Goal: Task Accomplishment & Management: Use online tool/utility

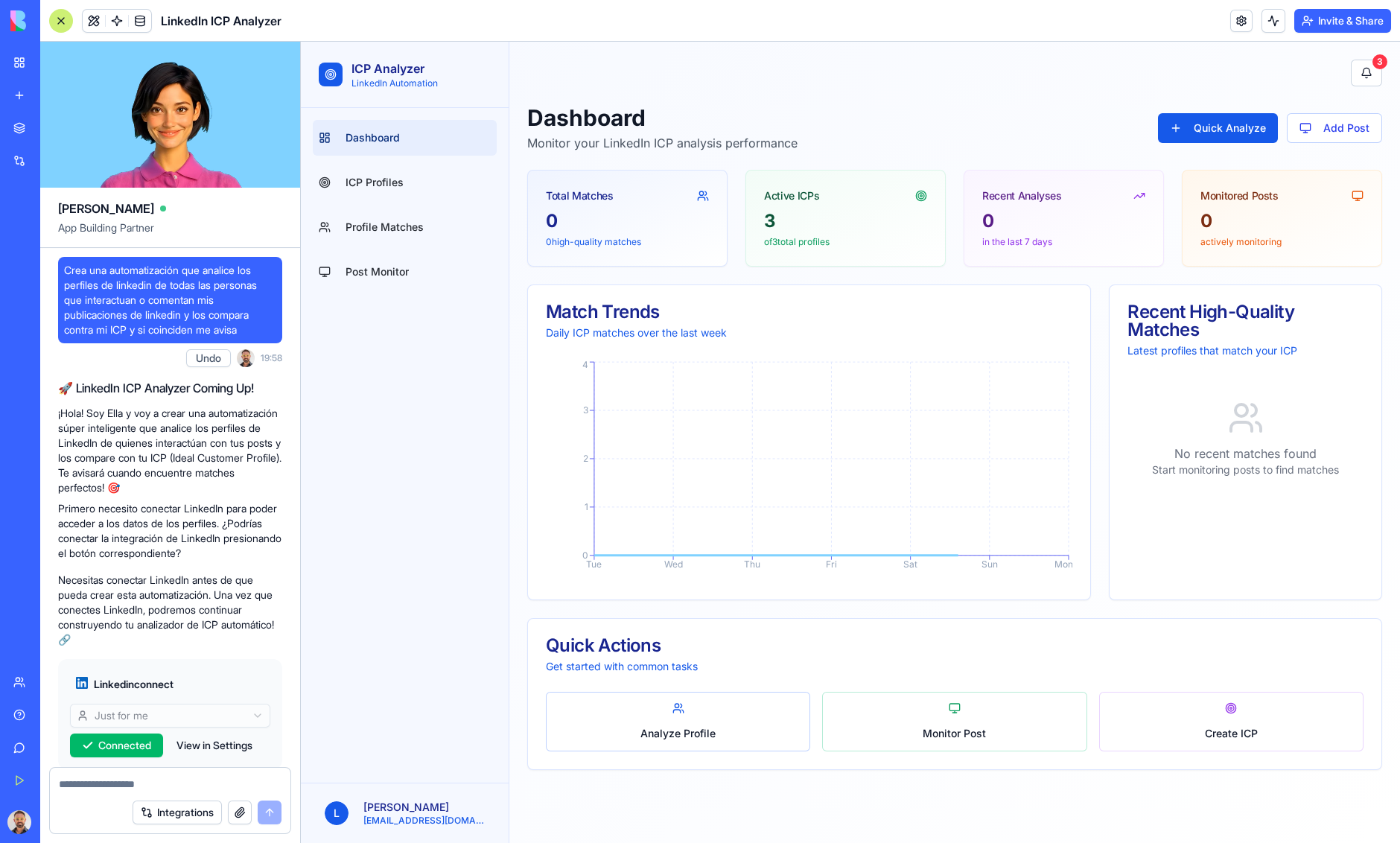
scroll to position [596, 0]
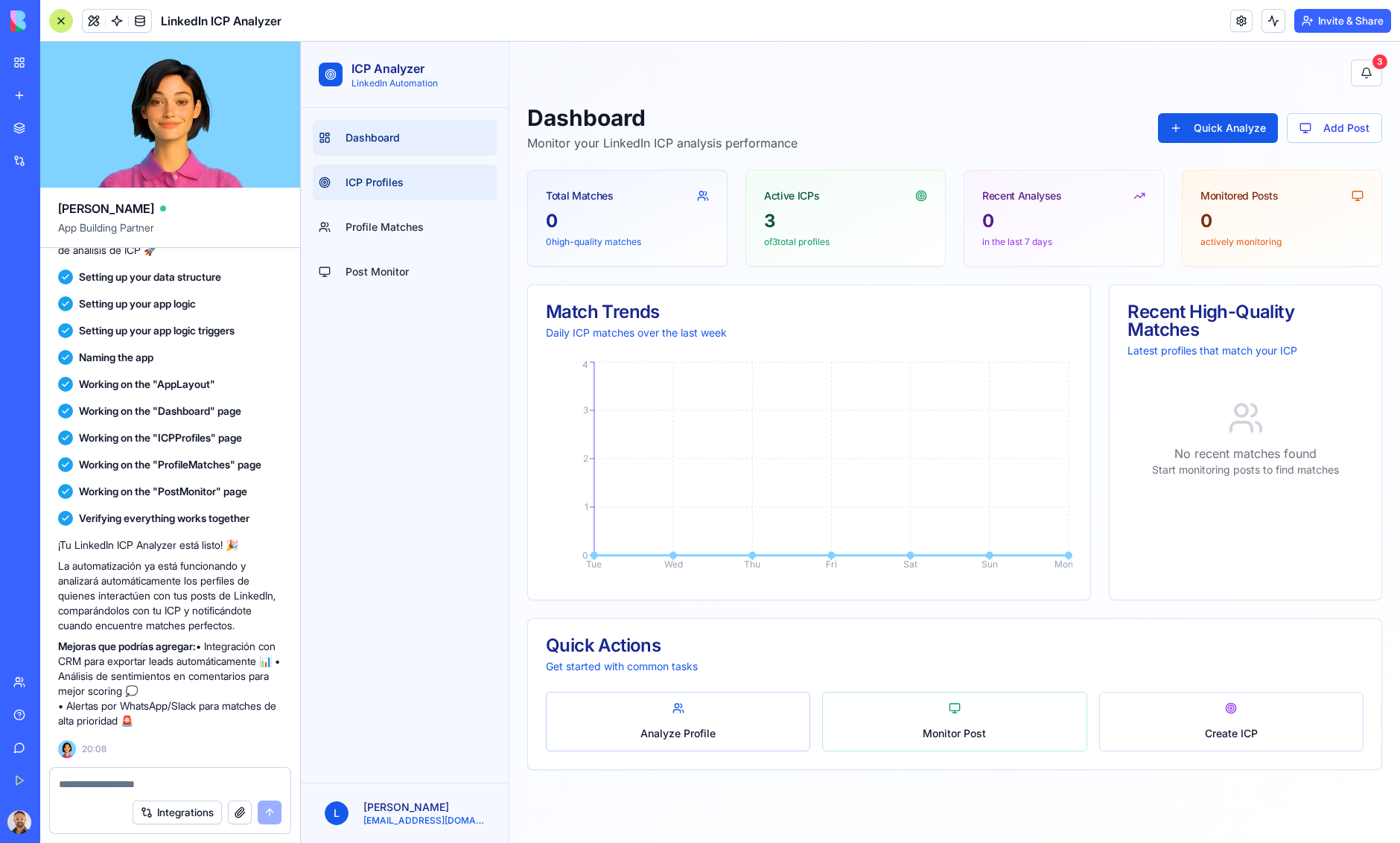
click at [391, 175] on span "ICP Profiles" at bounding box center [375, 182] width 58 height 15
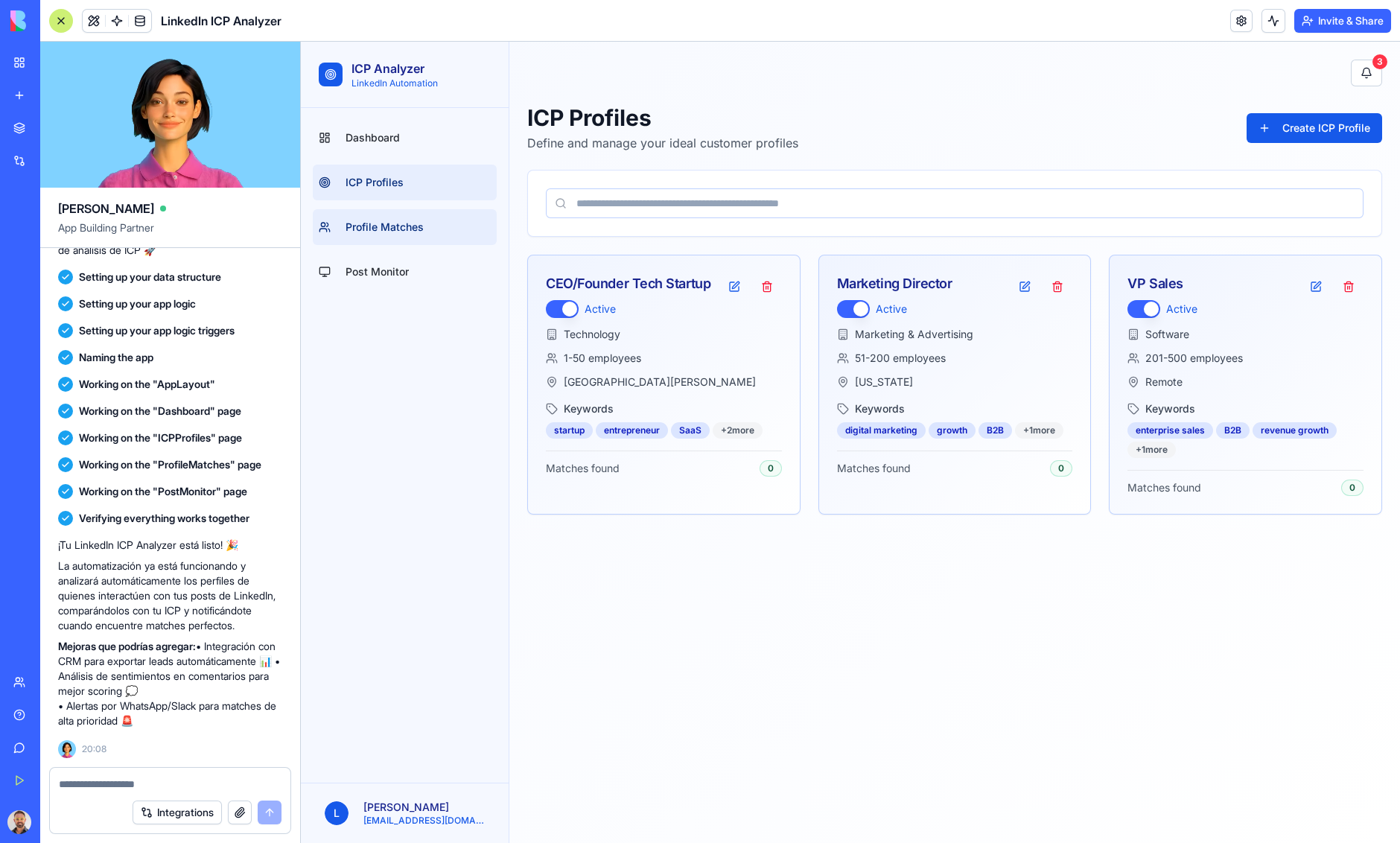
click at [409, 228] on span "Profile Matches" at bounding box center [385, 227] width 78 height 15
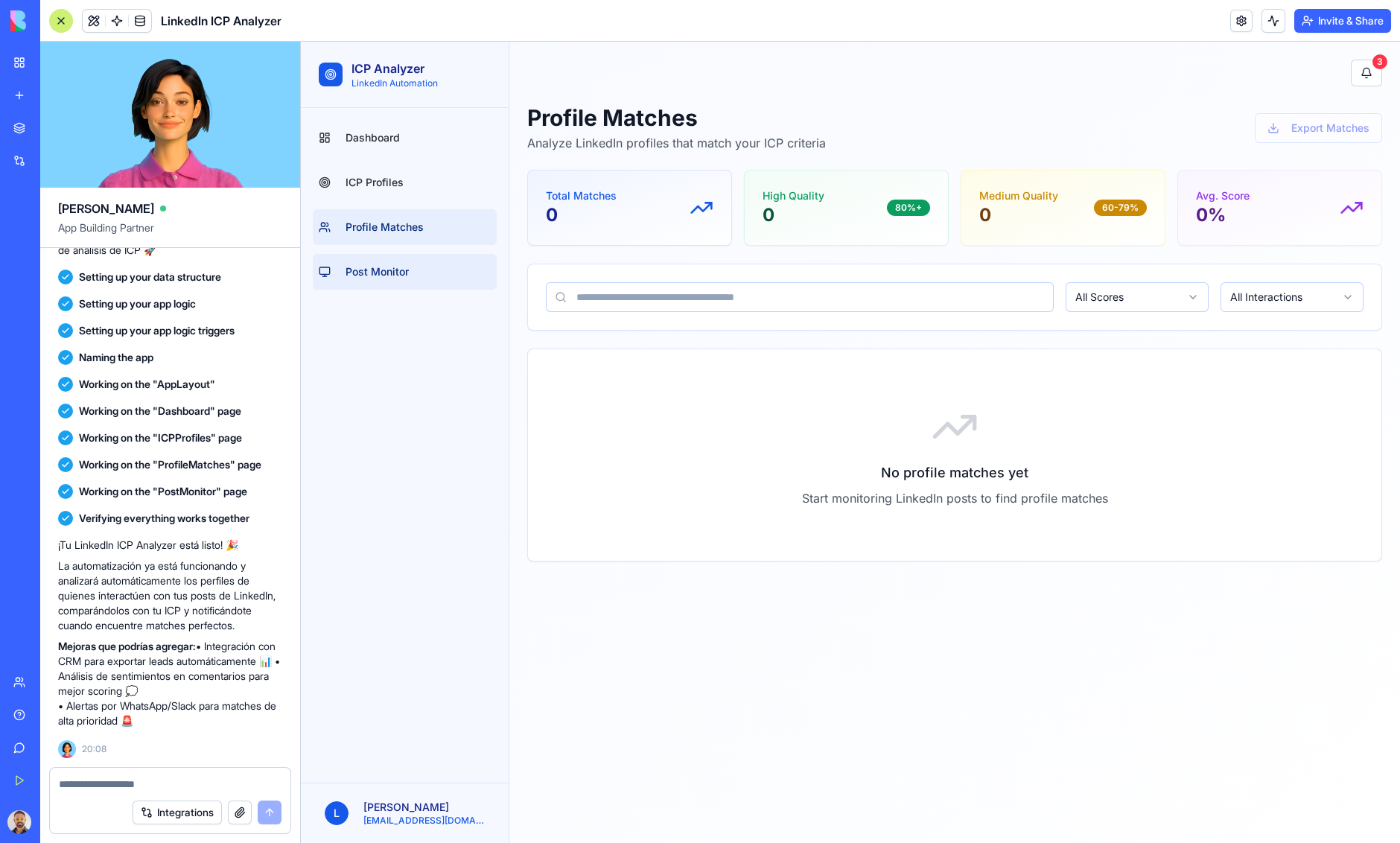
click at [394, 261] on link "Post Monitor" at bounding box center [405, 271] width 184 height 36
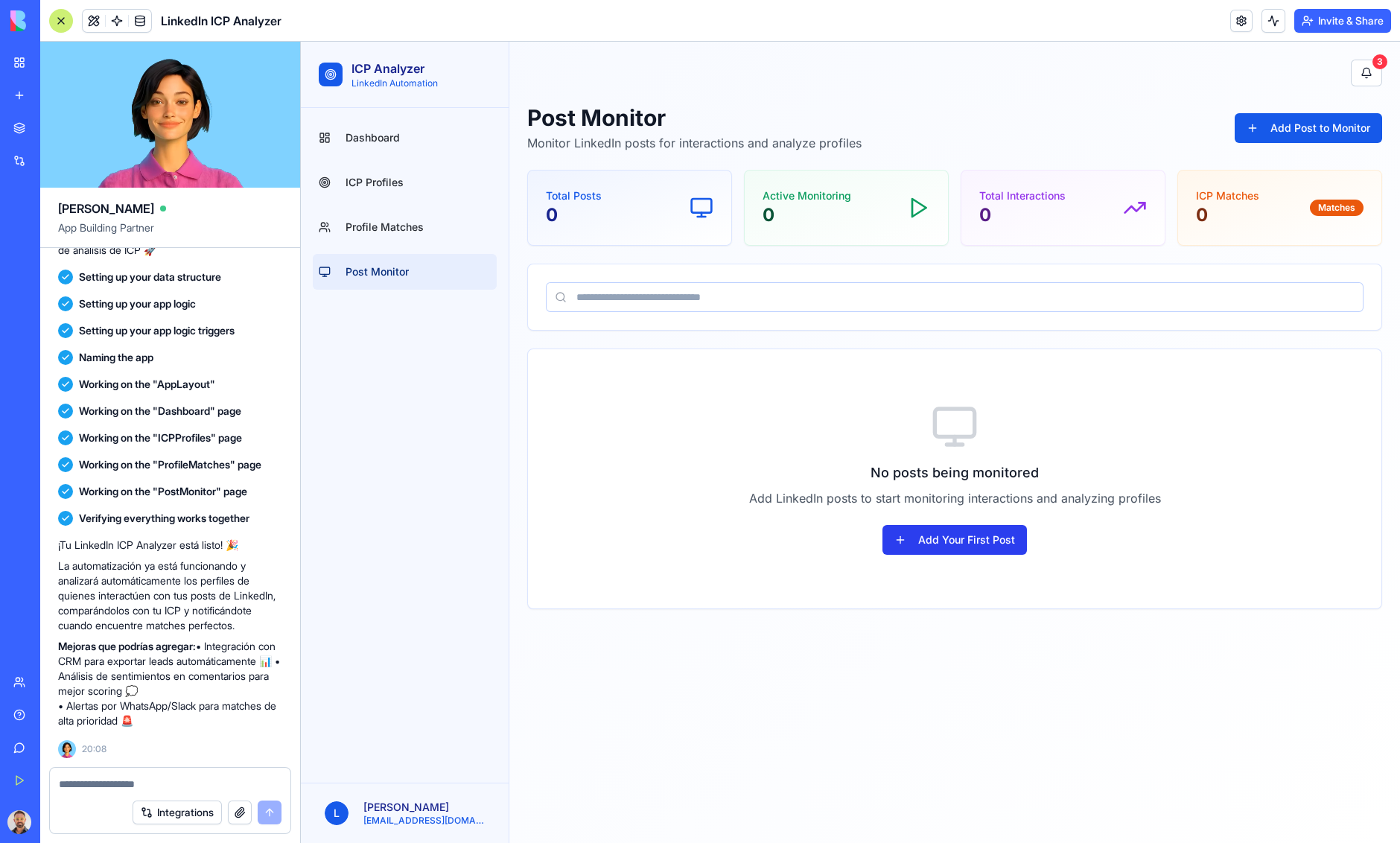
click at [945, 544] on button "Add Your First Post" at bounding box center [955, 540] width 144 height 30
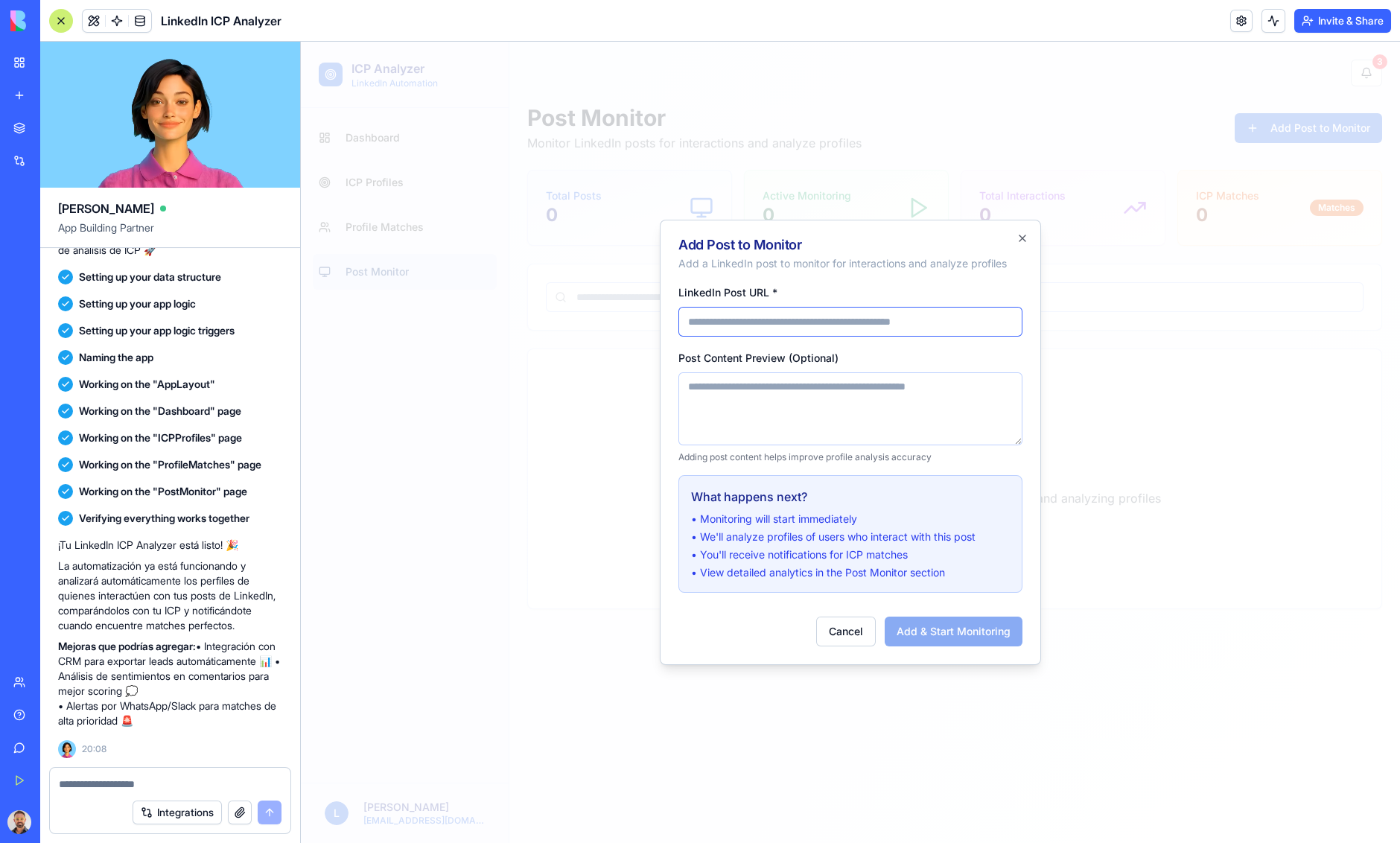
paste input "**********"
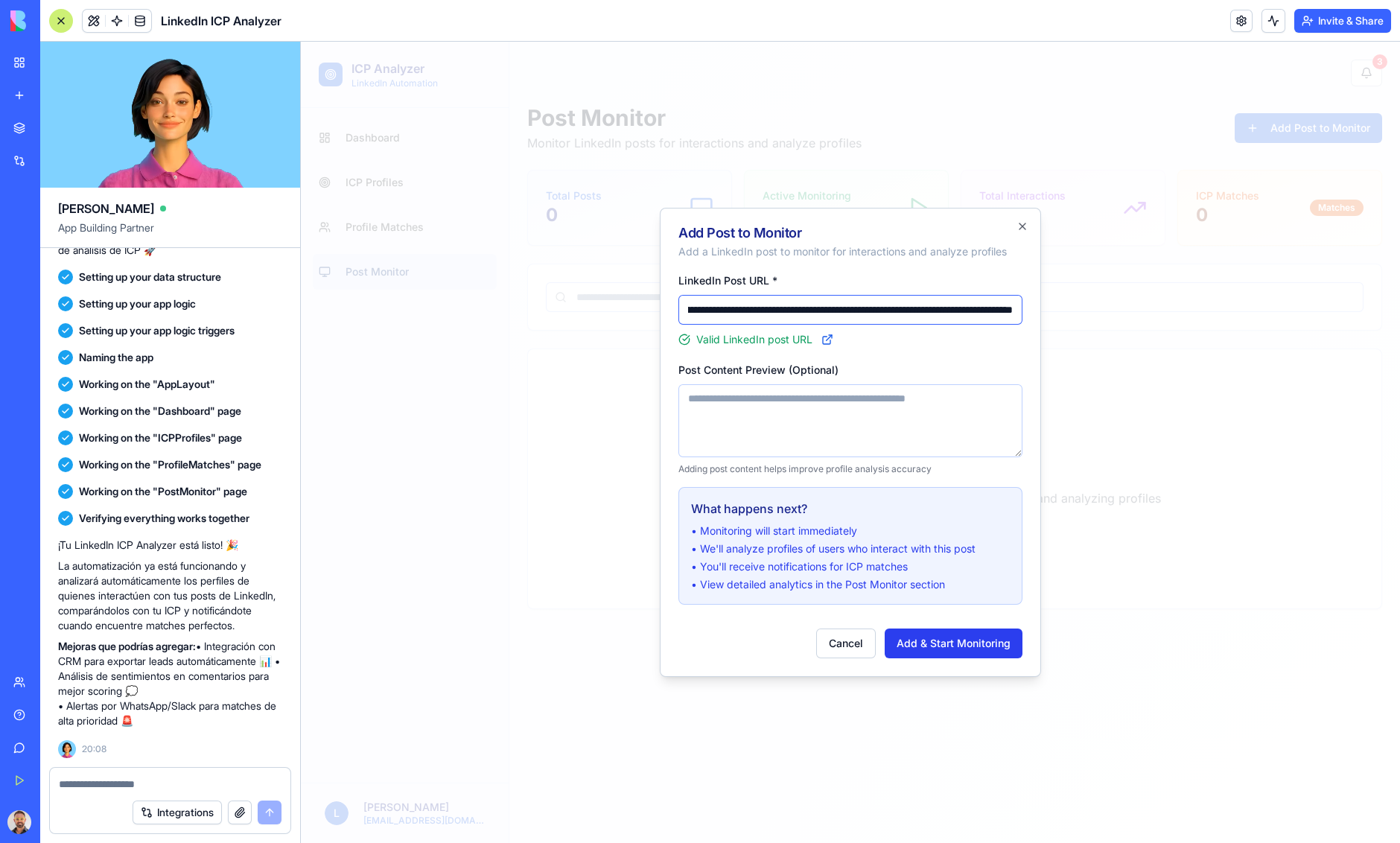
type input "**********"
click at [952, 645] on button "Add & Start Monitoring" at bounding box center [954, 643] width 138 height 30
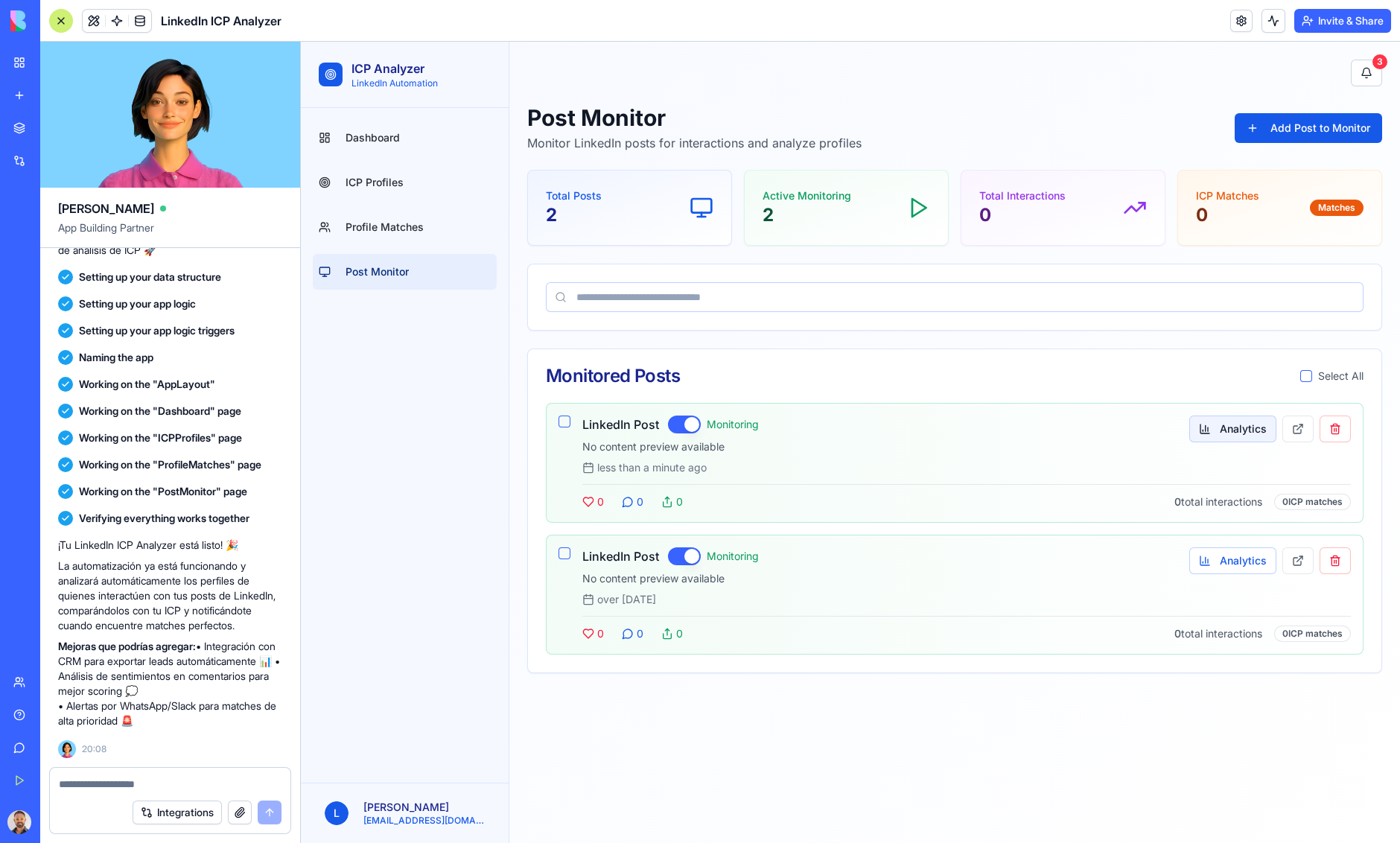
click at [1244, 428] on button "Analytics" at bounding box center [1233, 428] width 87 height 27
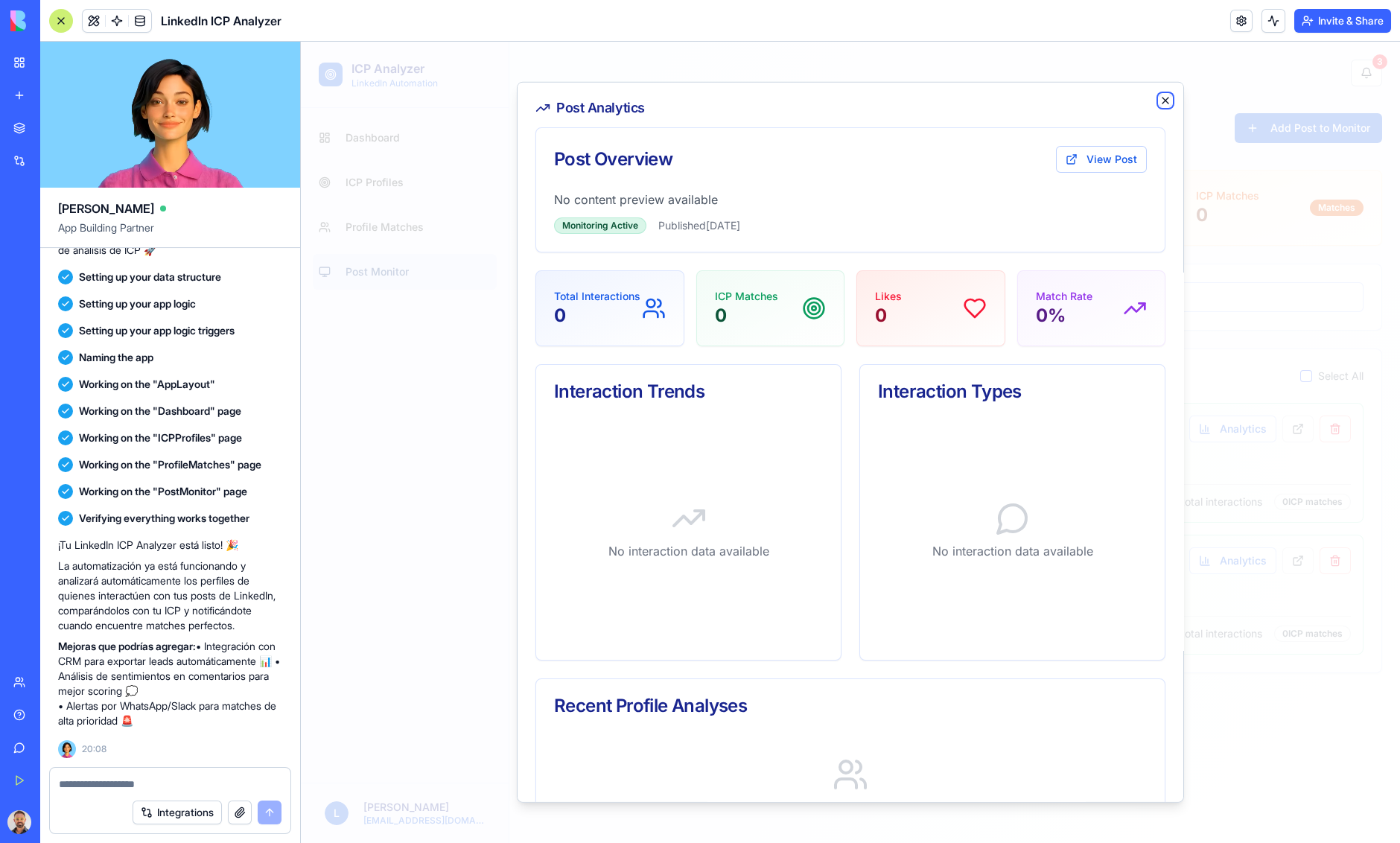
click at [1164, 101] on icon "button" at bounding box center [1165, 100] width 6 height 6
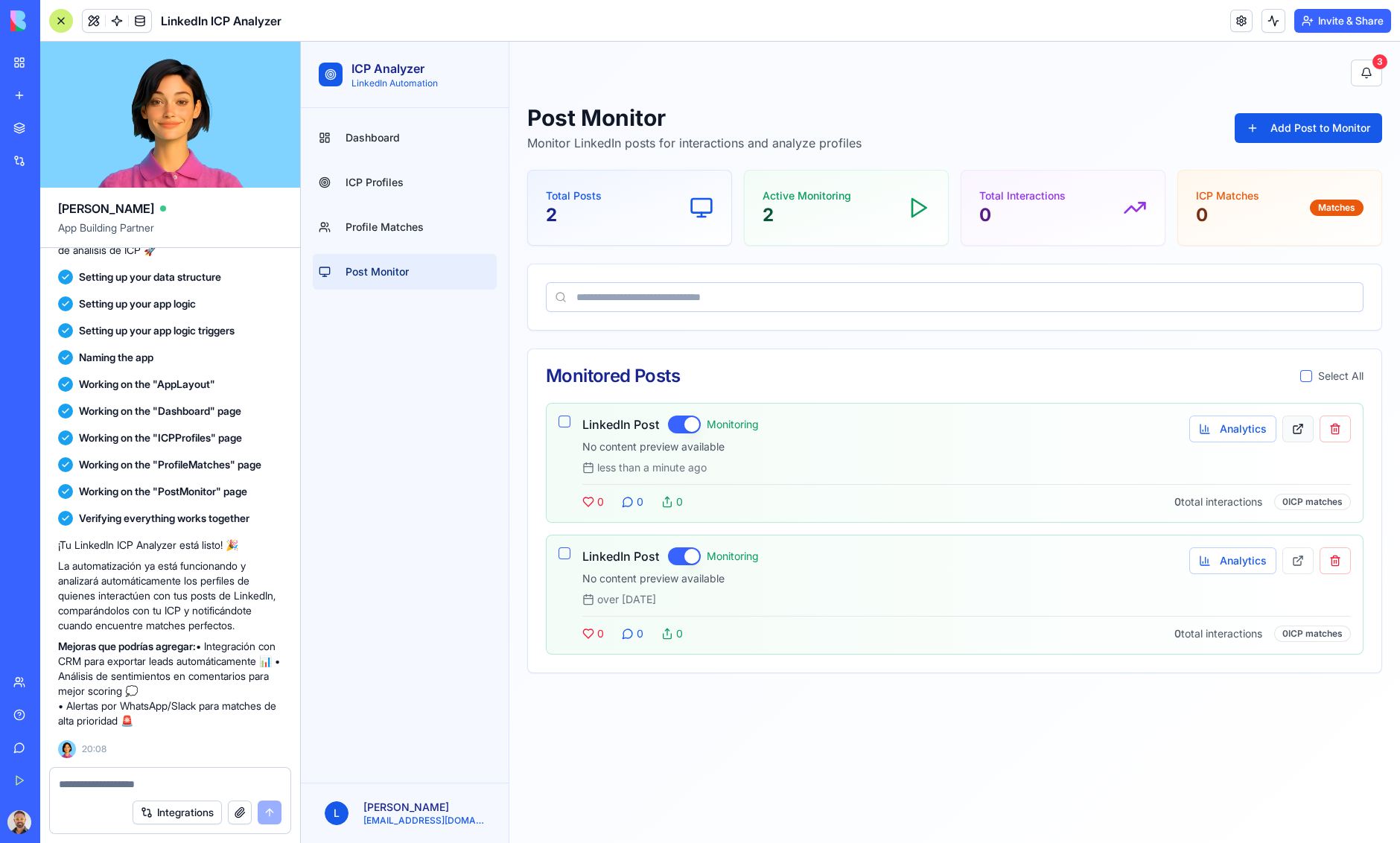
click at [1298, 428] on button at bounding box center [1298, 428] width 31 height 27
click at [1300, 558] on button at bounding box center [1298, 560] width 31 height 27
click at [408, 228] on span "Profile Matches" at bounding box center [385, 227] width 78 height 15
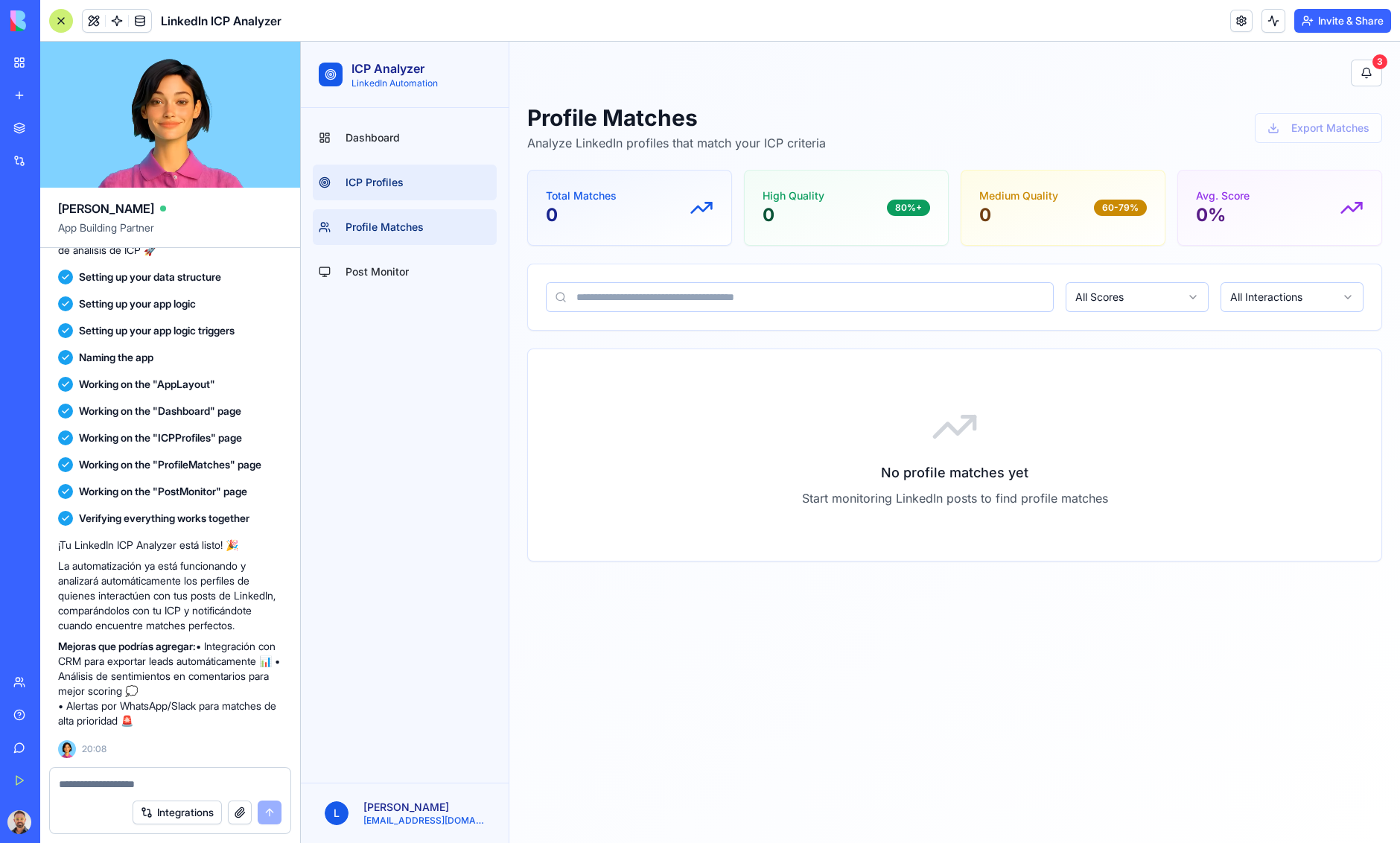
click at [416, 182] on link "ICP Profiles" at bounding box center [405, 182] width 184 height 36
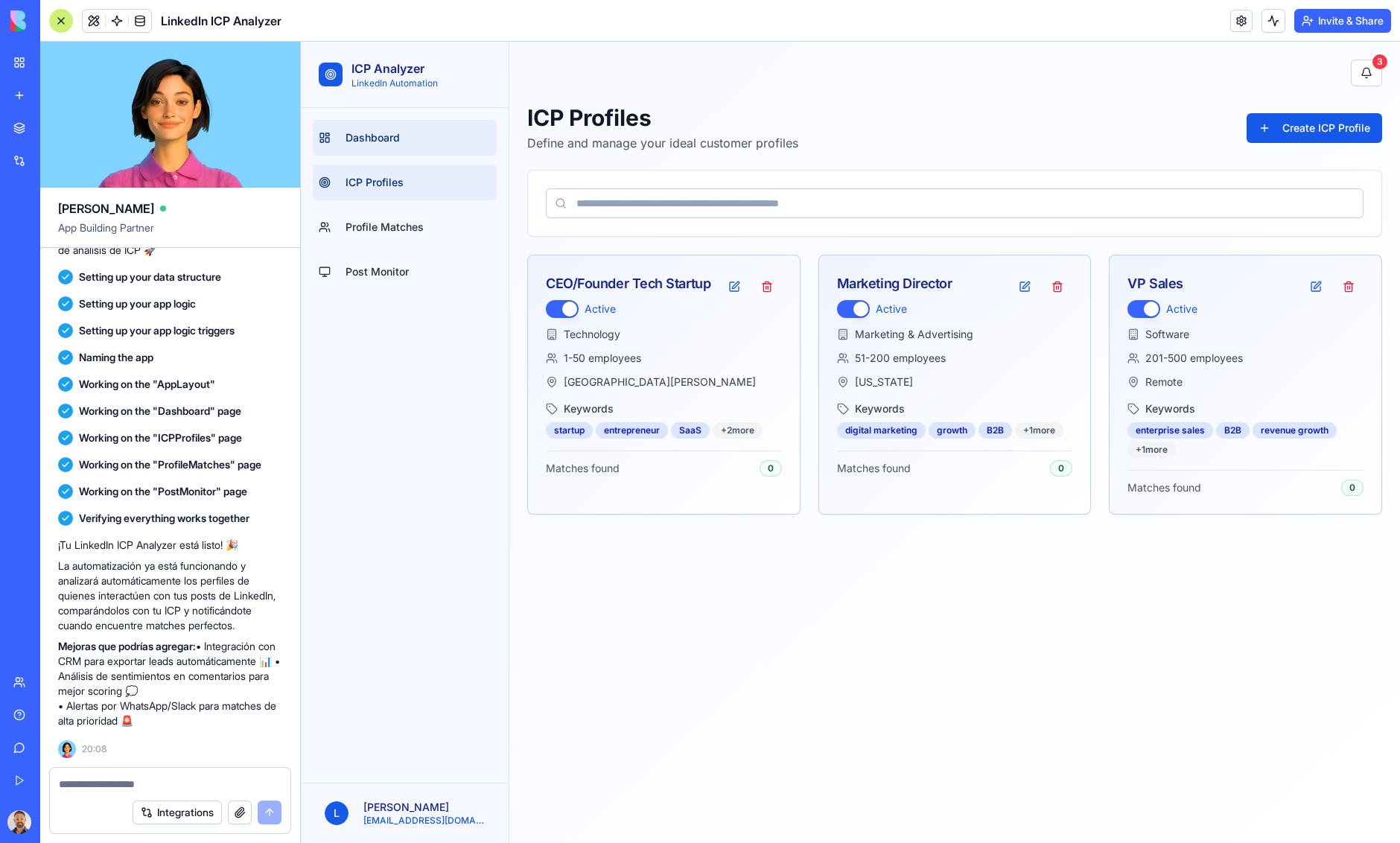
click at [407, 143] on link "Dashboard" at bounding box center [405, 137] width 184 height 36
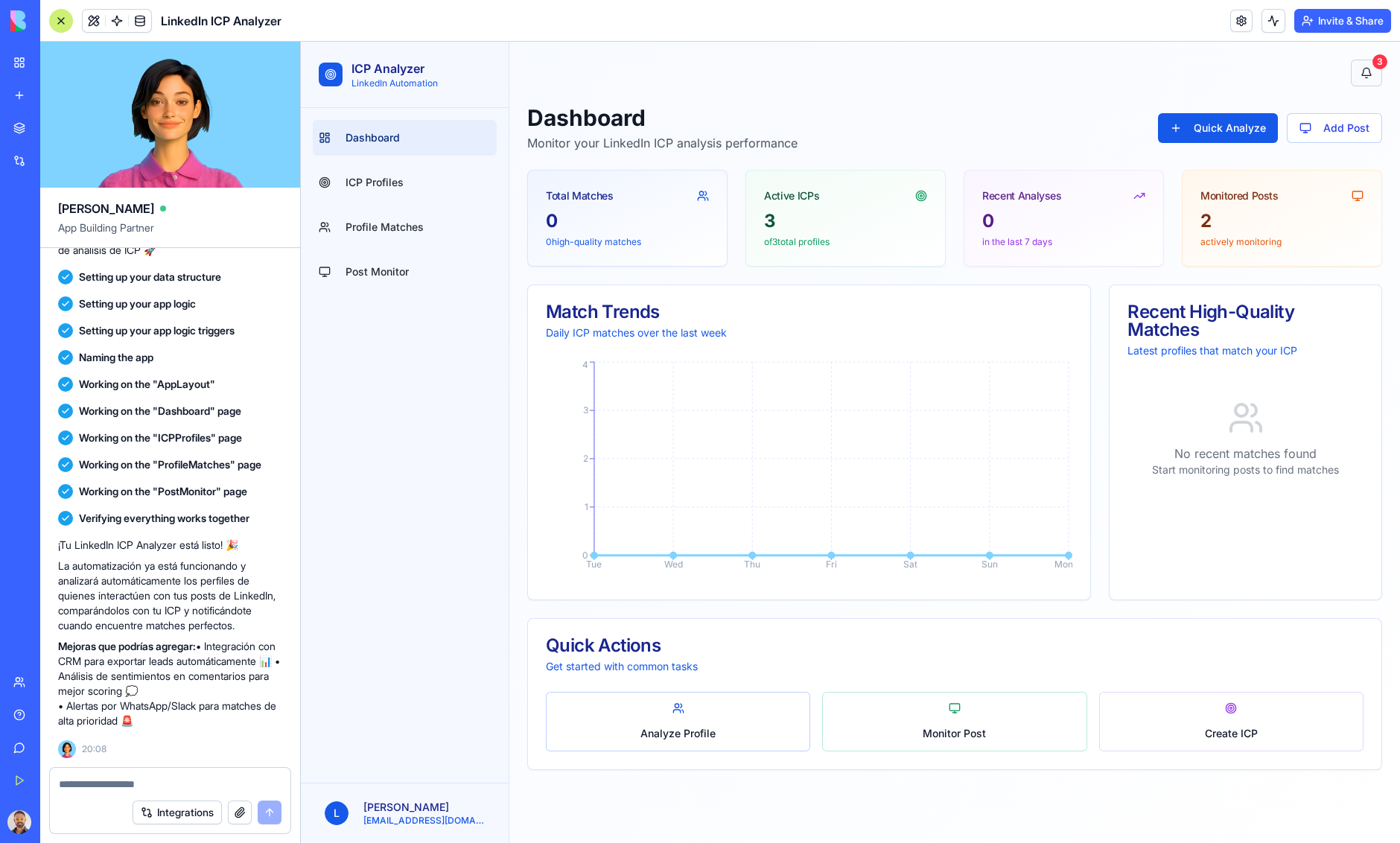
click at [1369, 75] on button "3" at bounding box center [1366, 73] width 31 height 27
click at [1365, 74] on button "3" at bounding box center [1366, 73] width 31 height 27
click at [1364, 77] on button "3" at bounding box center [1366, 73] width 31 height 27
click at [1237, 25] on link at bounding box center [1241, 21] width 22 height 22
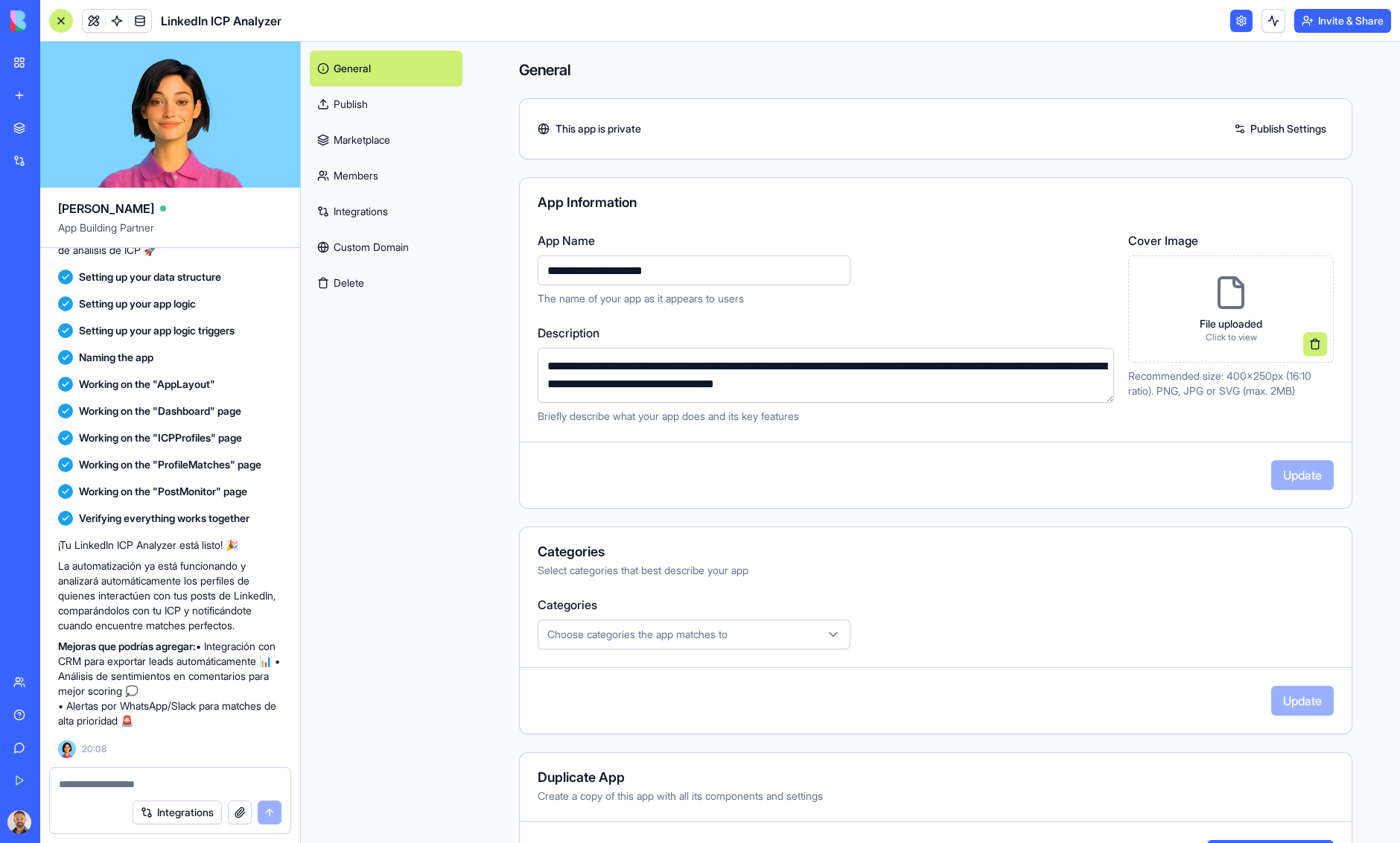
click at [1233, 25] on link at bounding box center [1241, 21] width 22 height 22
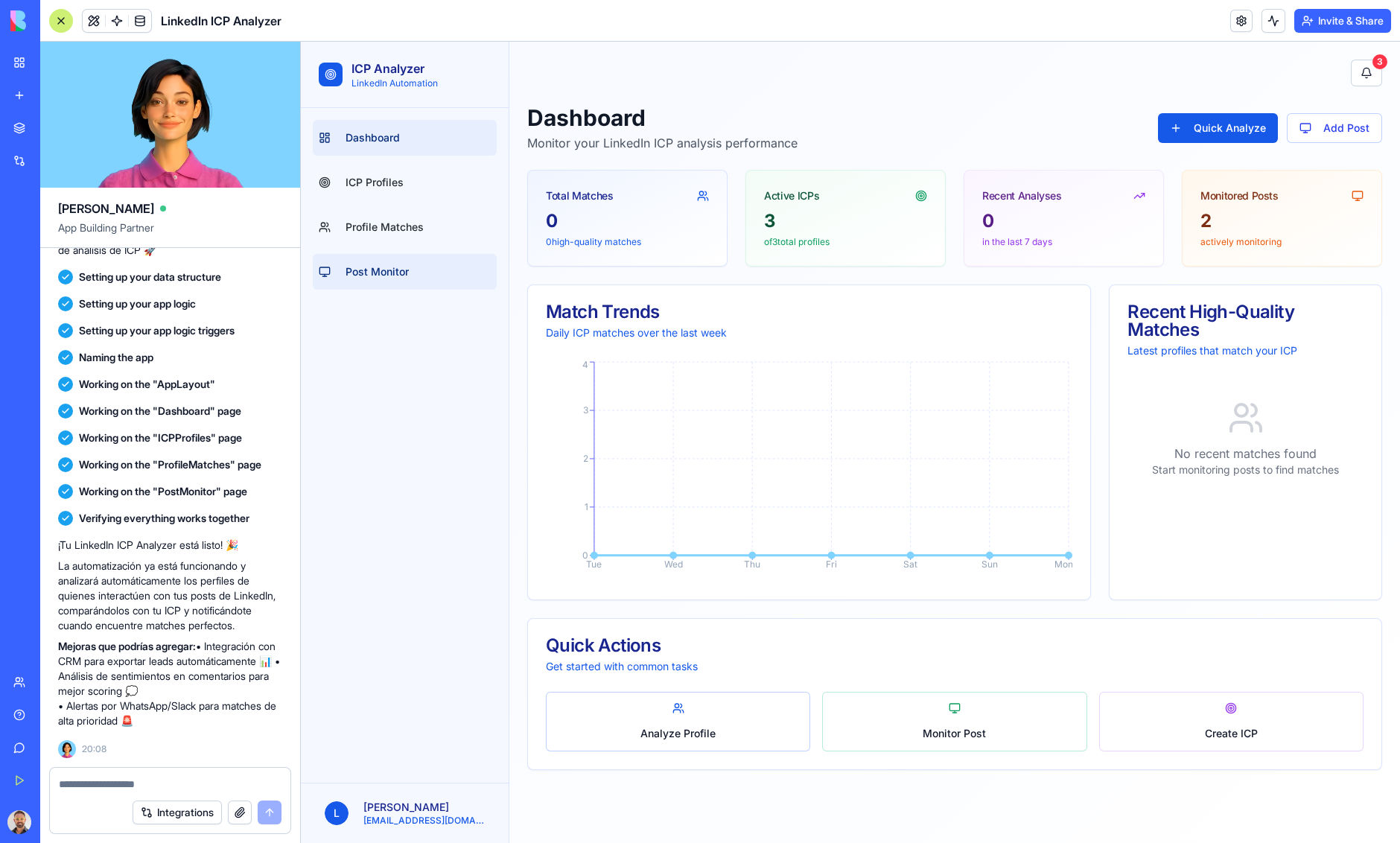
click at [387, 274] on span "Post Monitor" at bounding box center [377, 271] width 64 height 15
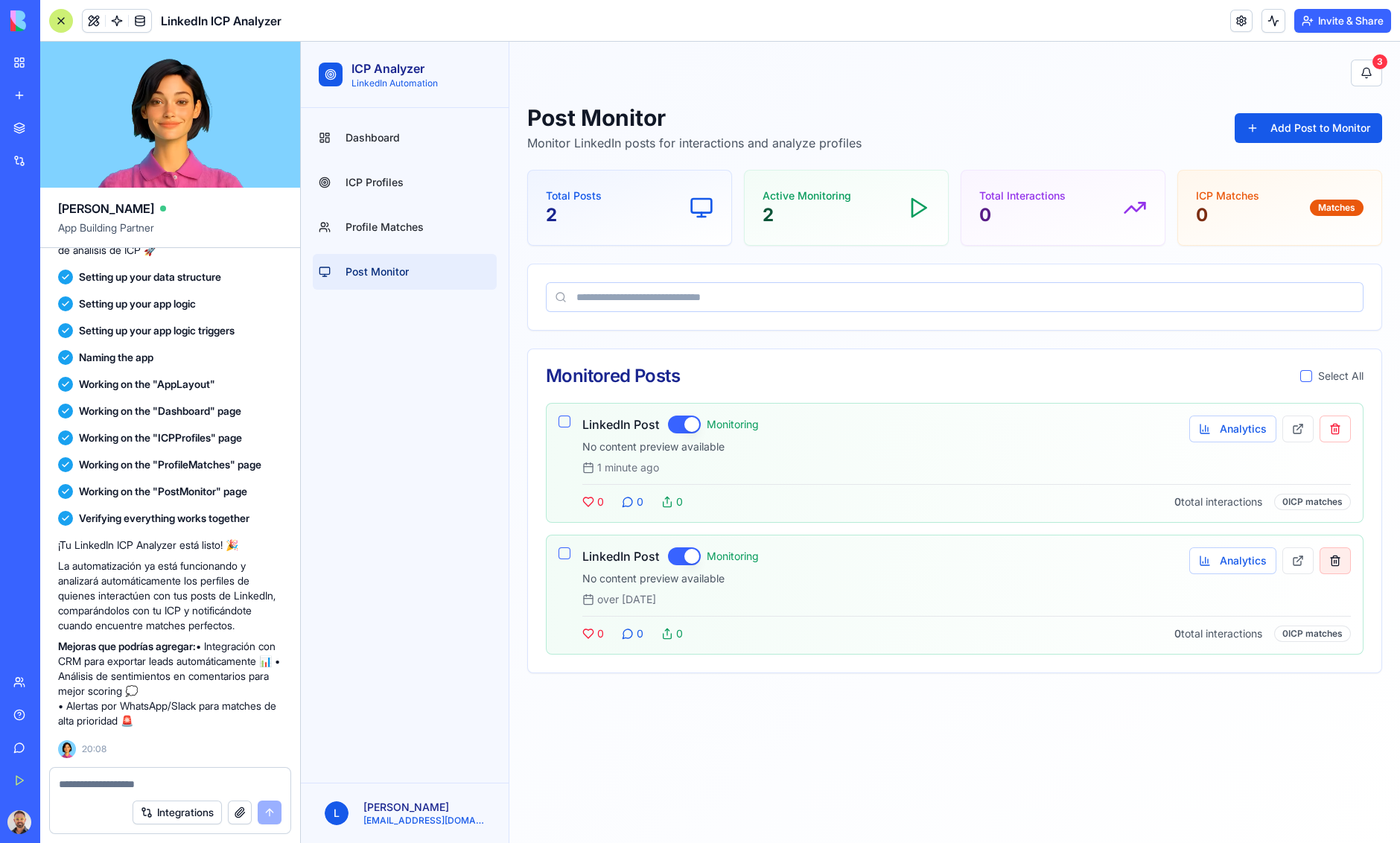
click at [1336, 559] on button at bounding box center [1335, 560] width 31 height 27
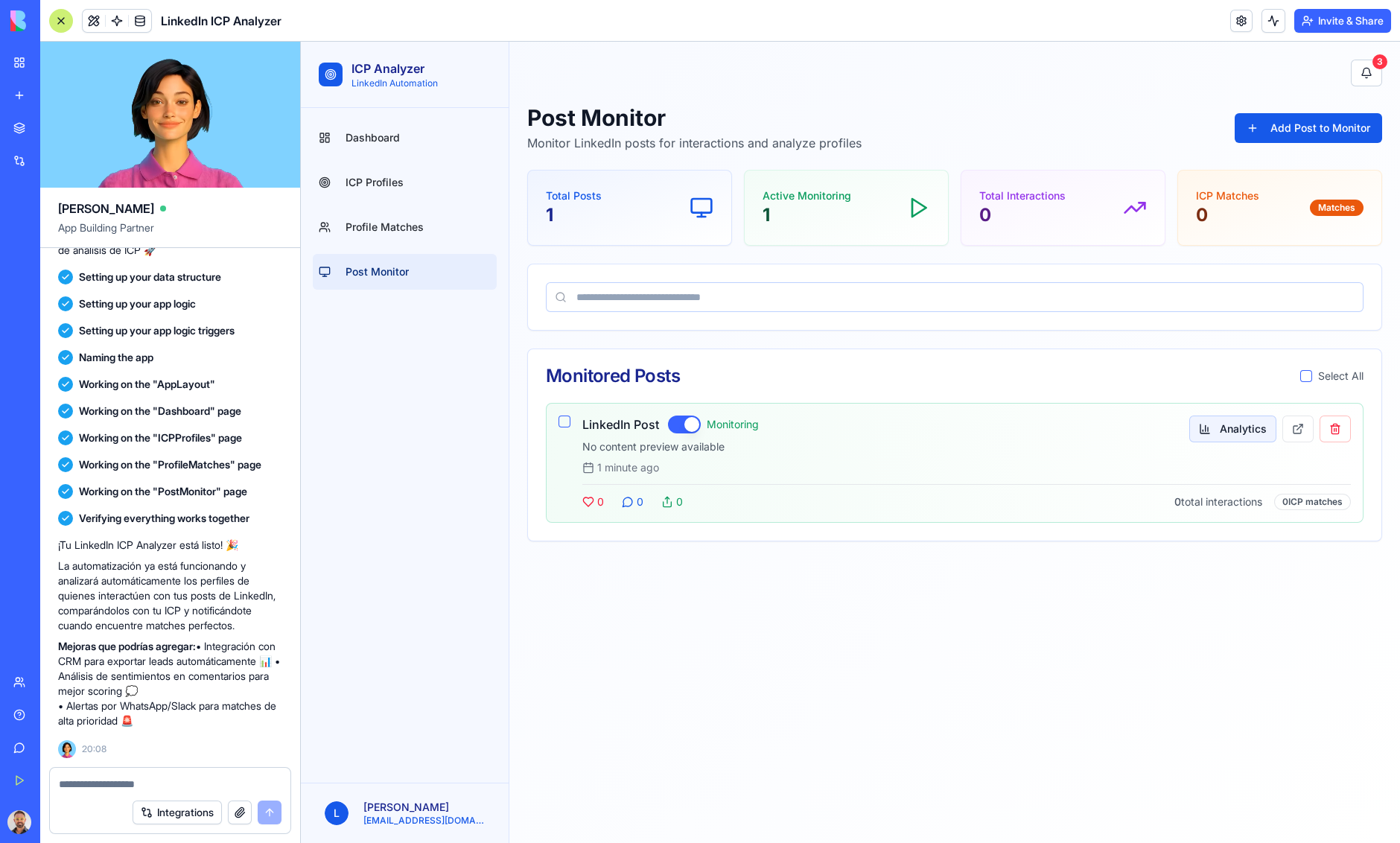
click at [1237, 435] on button "Analytics" at bounding box center [1233, 428] width 87 height 27
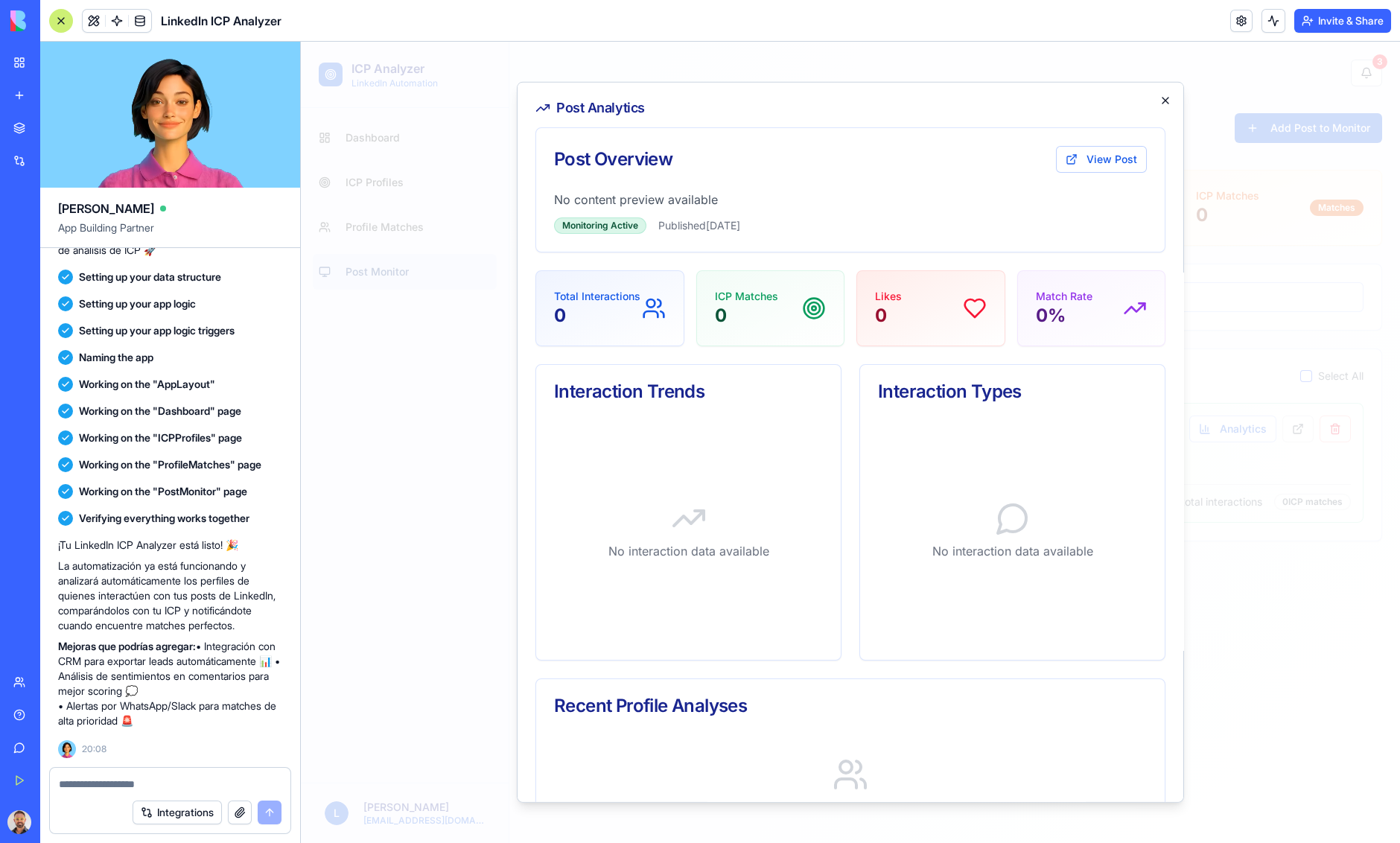
click at [1165, 102] on icon "button" at bounding box center [1165, 100] width 12 height 12
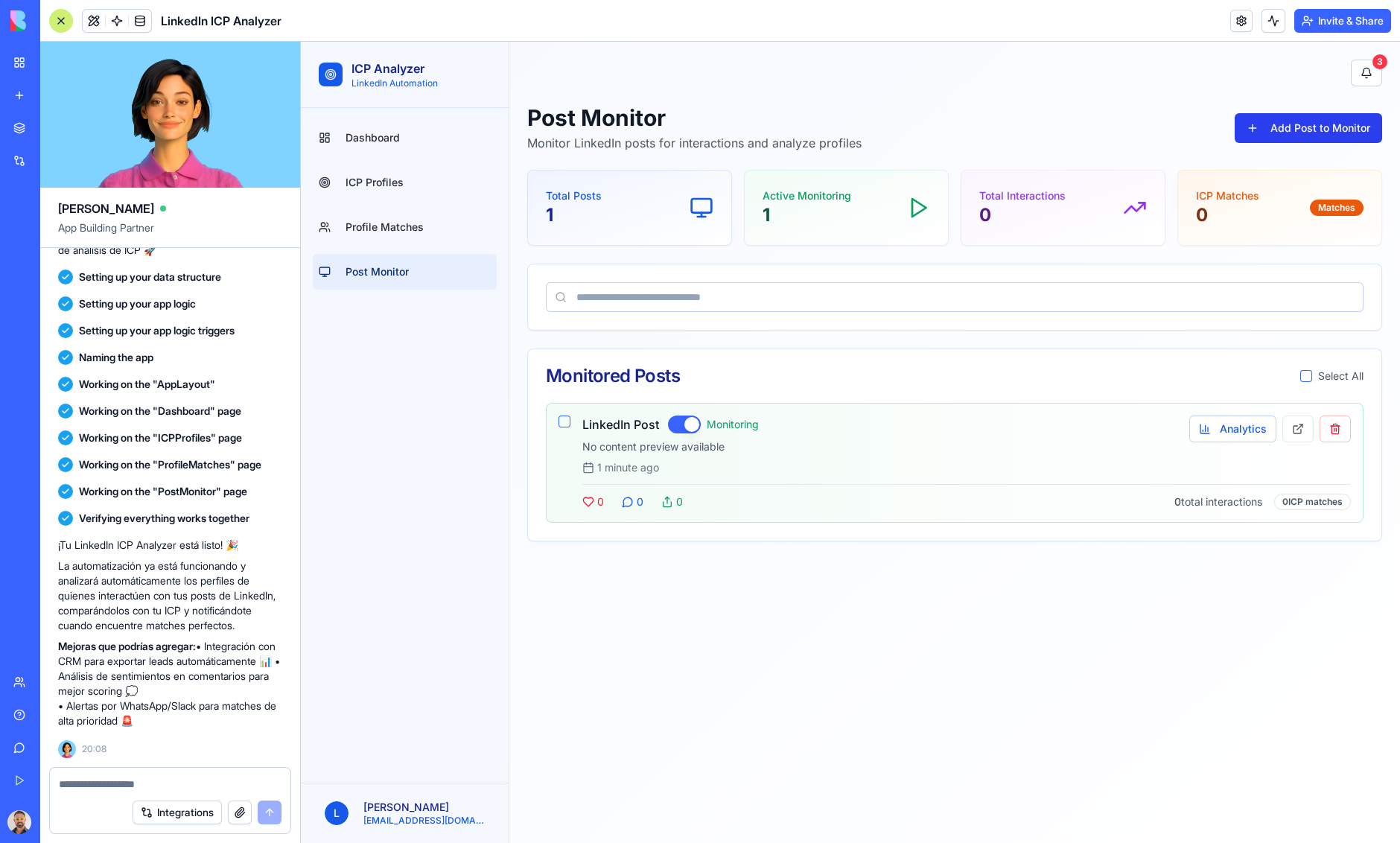
click at [1301, 123] on button "Add Post to Monitor" at bounding box center [1309, 128] width 147 height 30
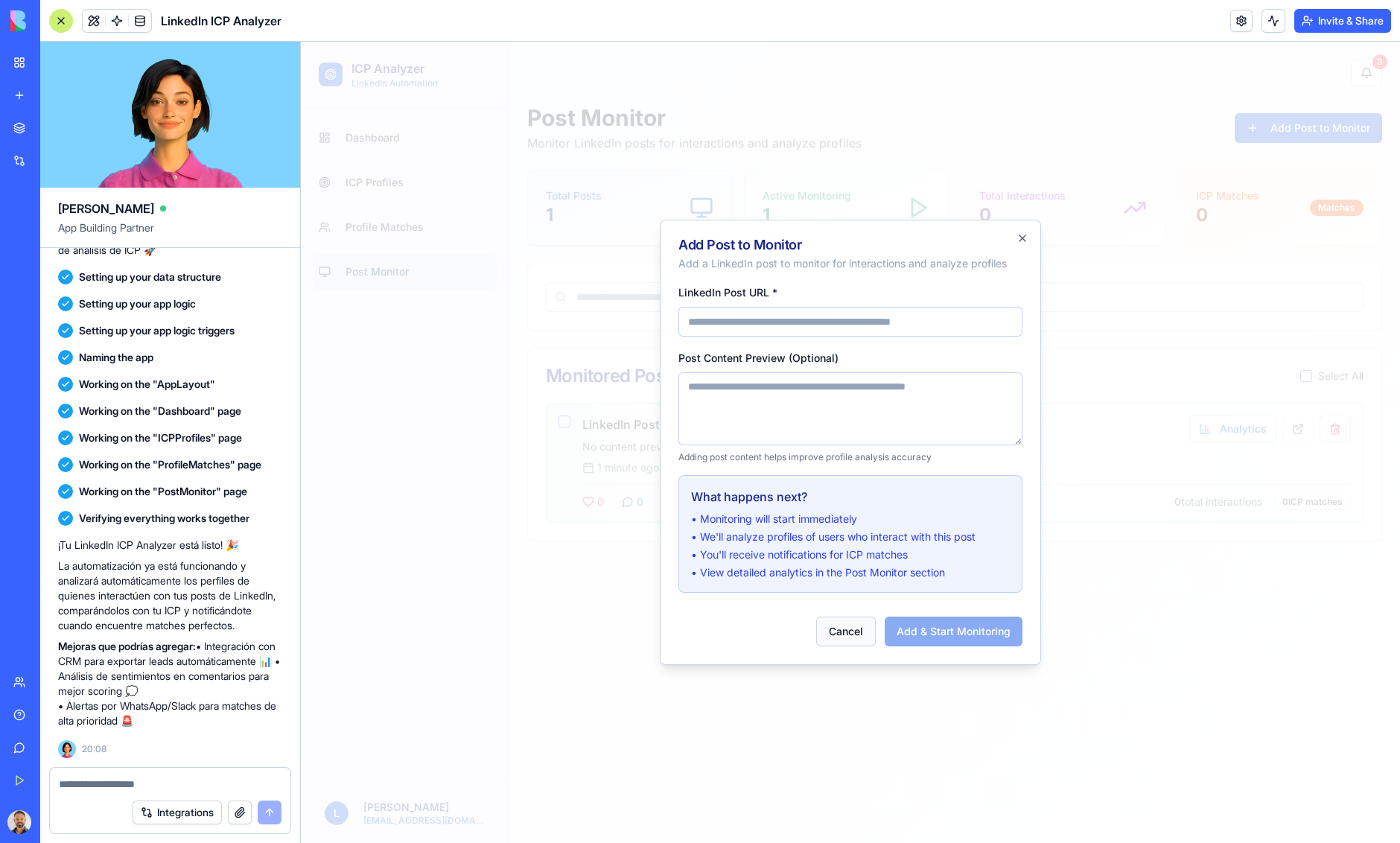
click at [854, 628] on button "Cancel" at bounding box center [846, 631] width 60 height 30
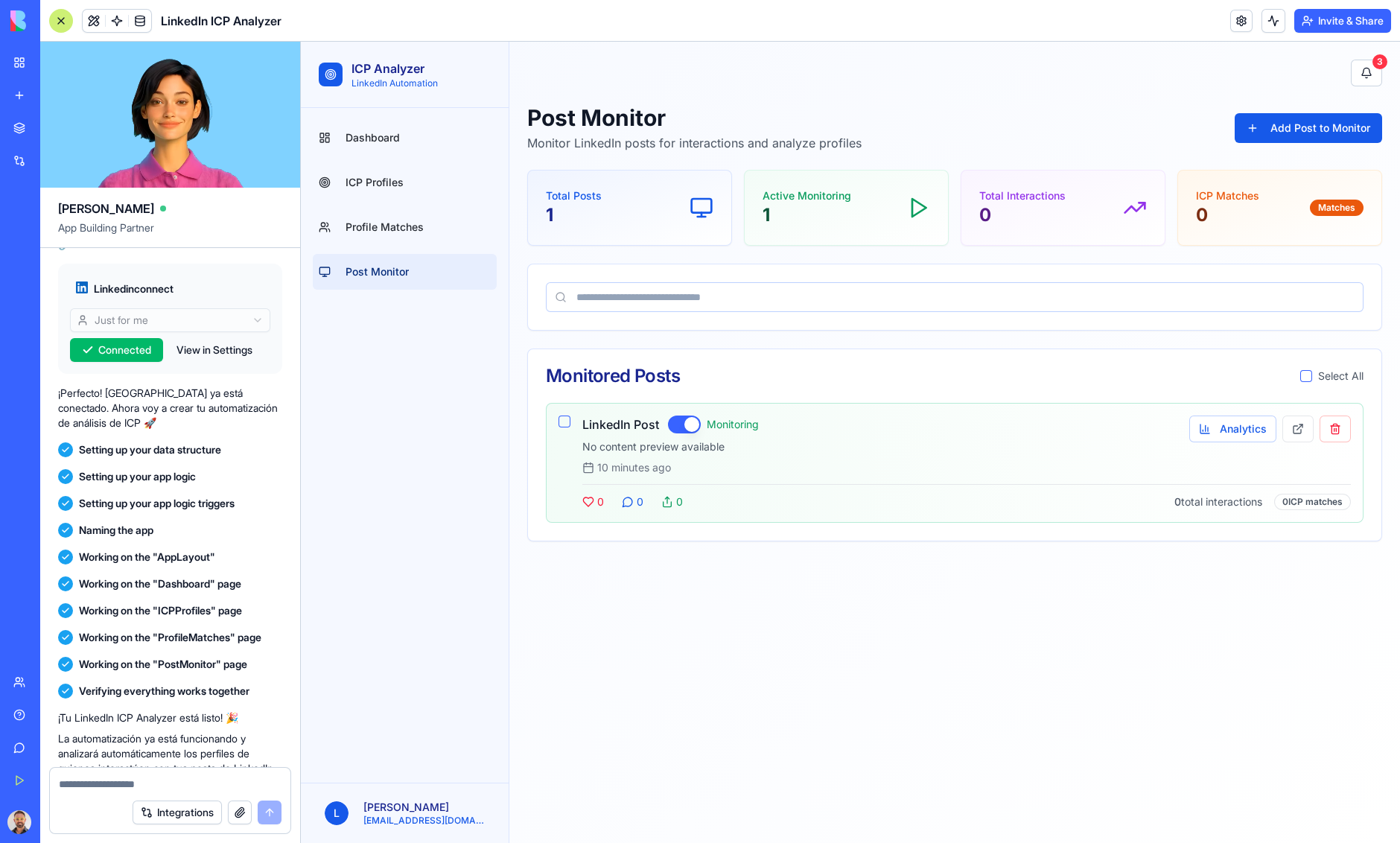
scroll to position [380, 0]
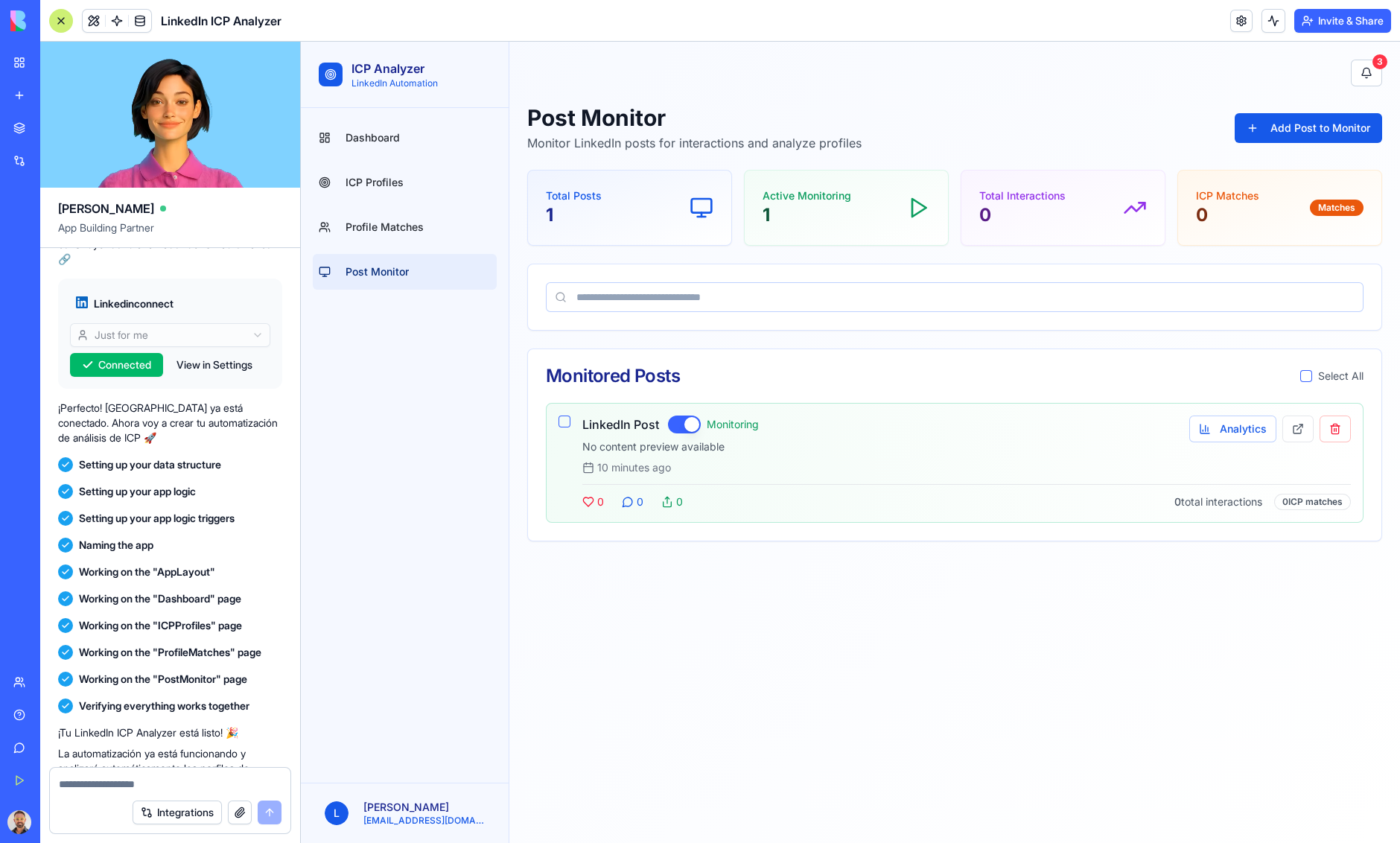
click at [360, 515] on div "Dashboard ICP Profiles Profile Matches Post Monitor" at bounding box center [404, 445] width 208 height 674
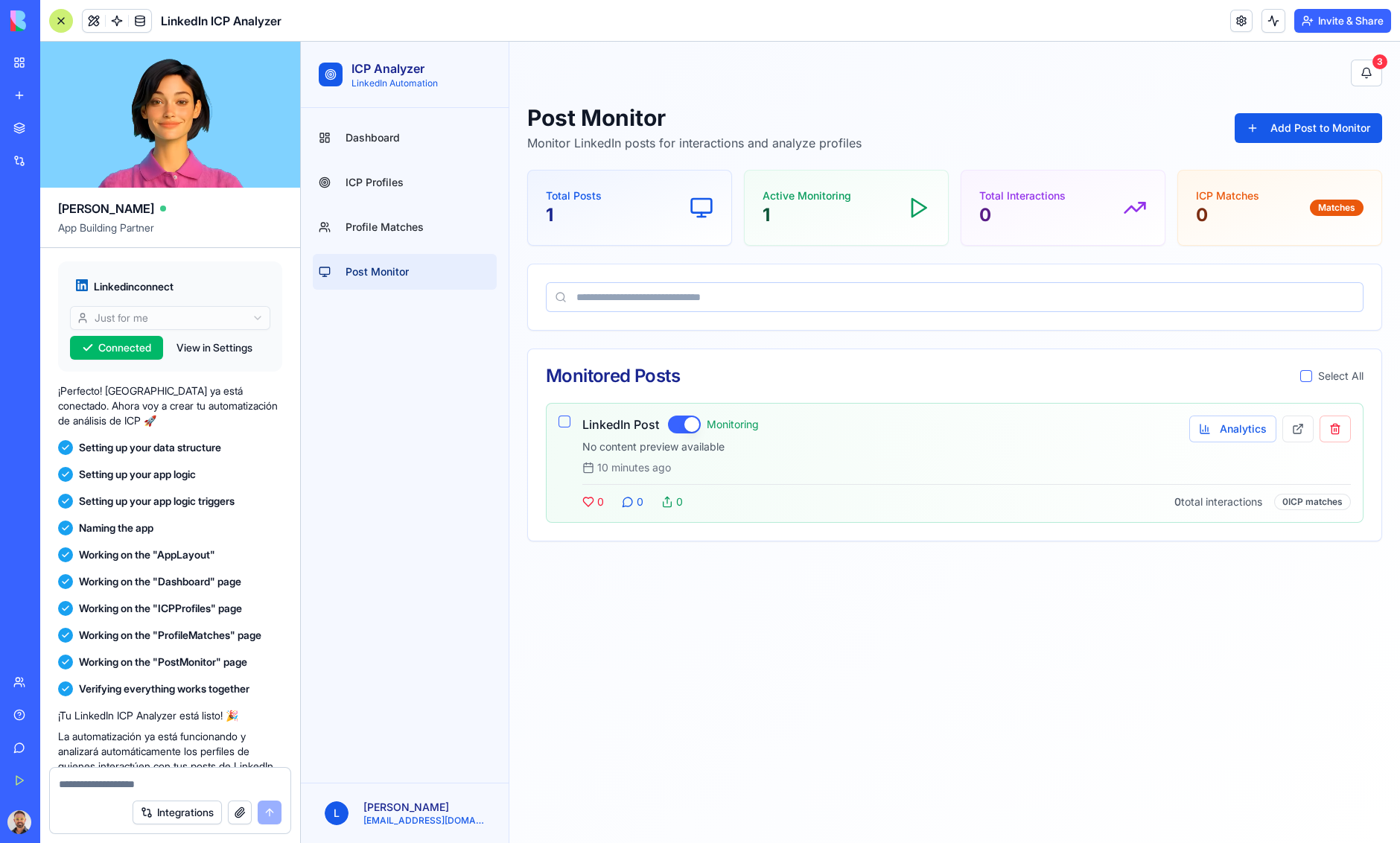
scroll to position [392, 0]
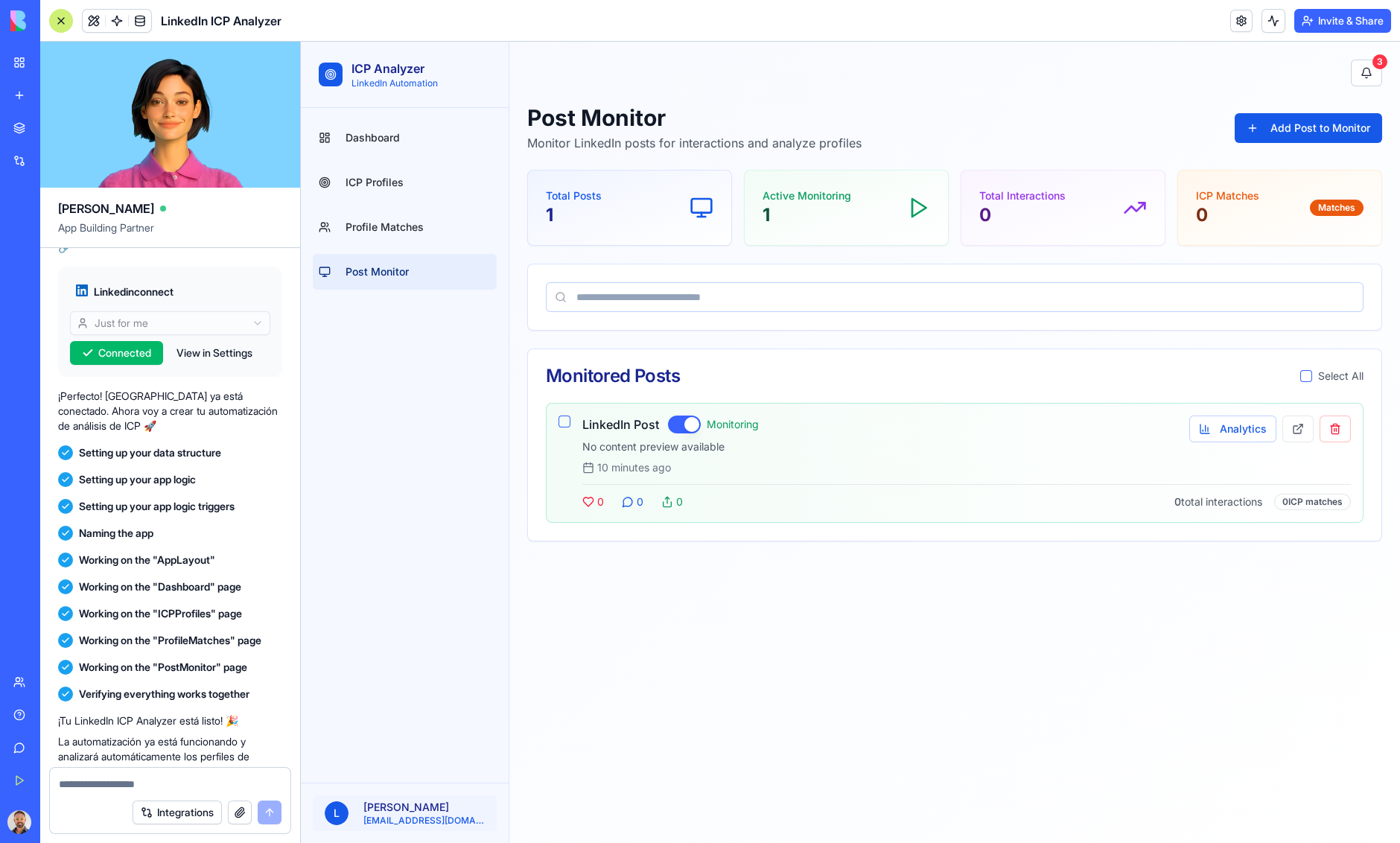
click at [358, 807] on html "ICP Analyzer LinkedIn Automation Dashboard ICP Profiles Profile Matches Post Mo…" at bounding box center [850, 441] width 1099 height 801
click at [1273, 16] on button at bounding box center [1273, 21] width 24 height 24
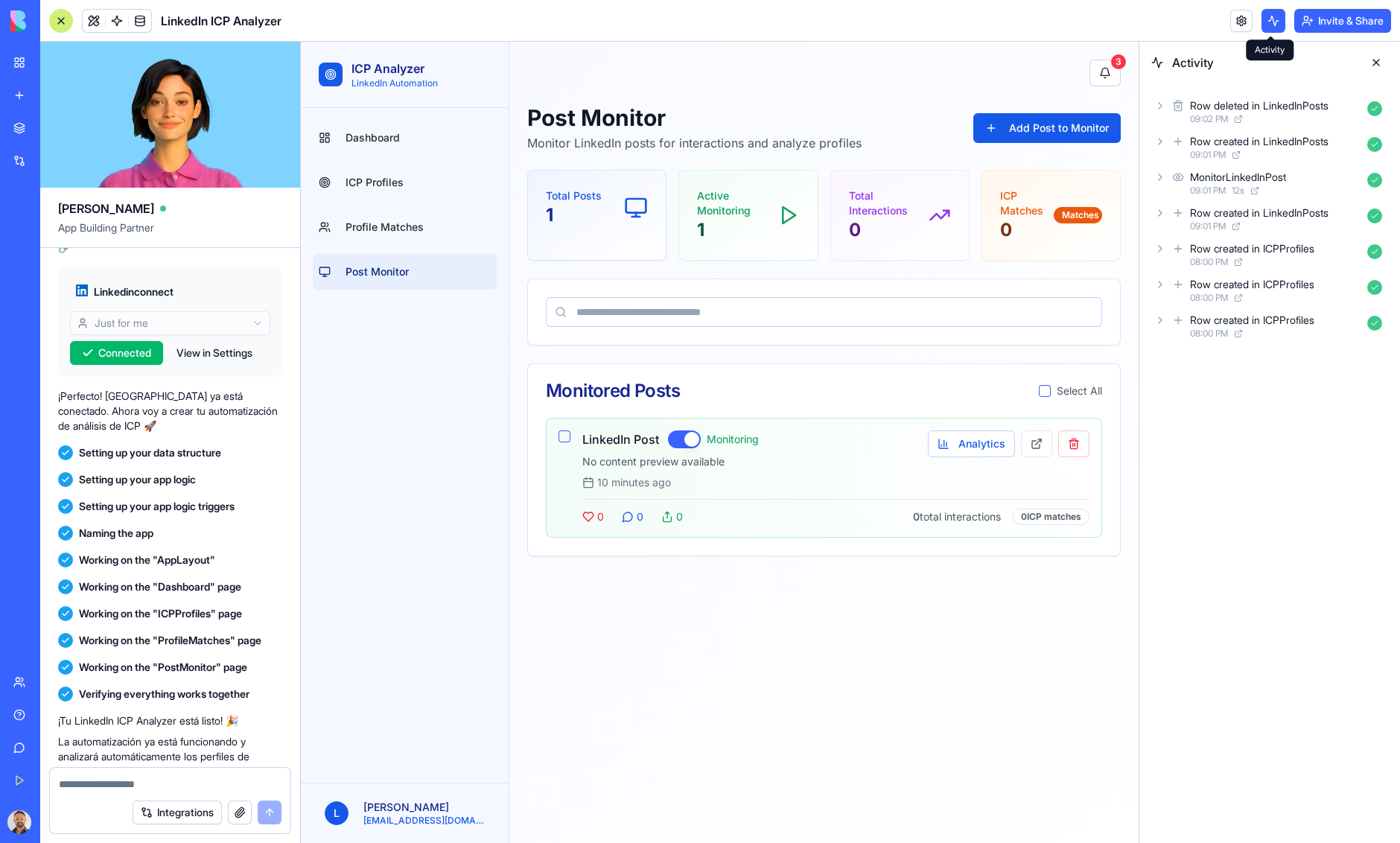
click at [1267, 27] on button at bounding box center [1273, 21] width 24 height 24
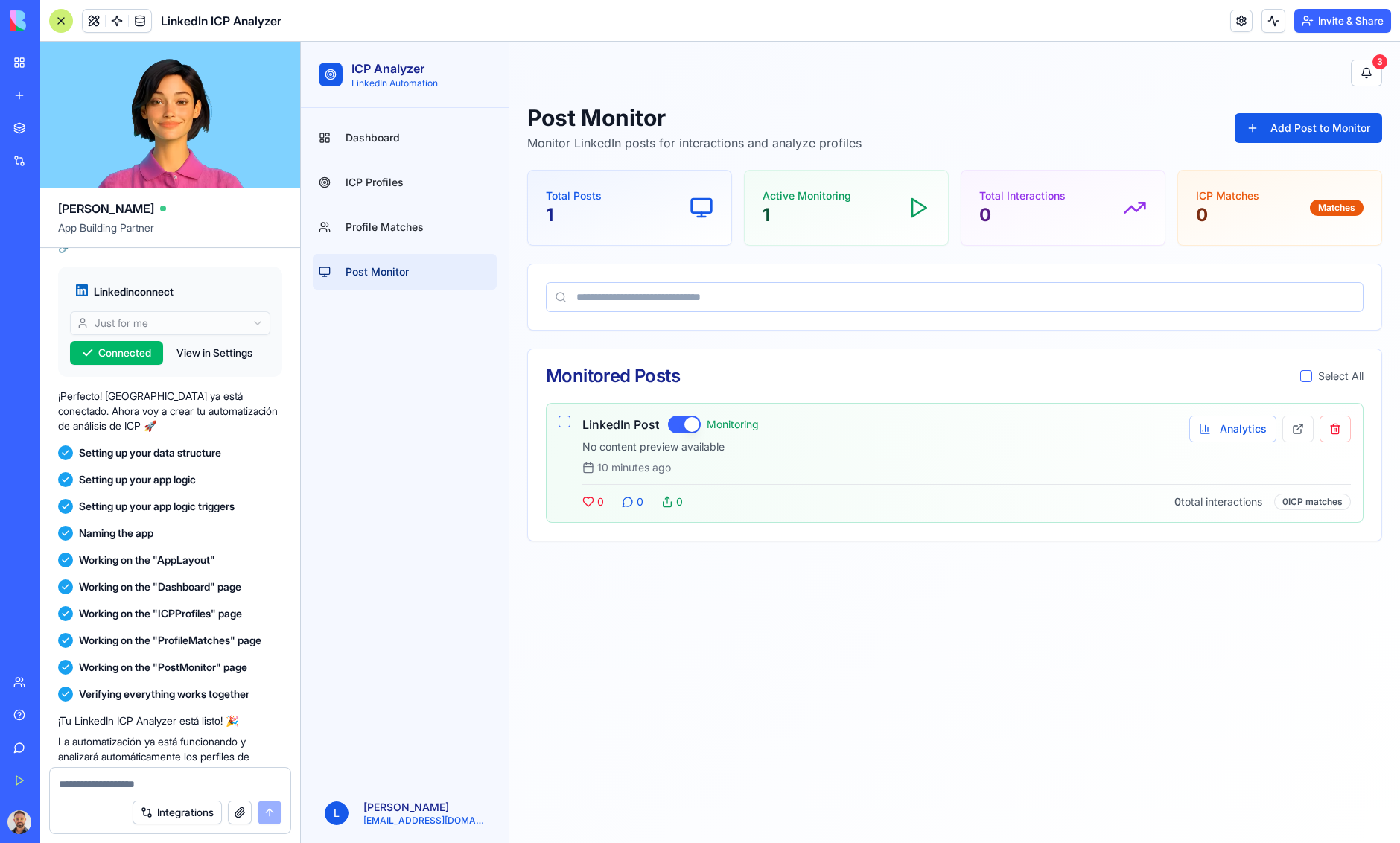
click at [360, 347] on div "Dashboard ICP Profiles Profile Matches Post Monitor" at bounding box center [404, 445] width 208 height 674
